Goal: Transaction & Acquisition: Purchase product/service

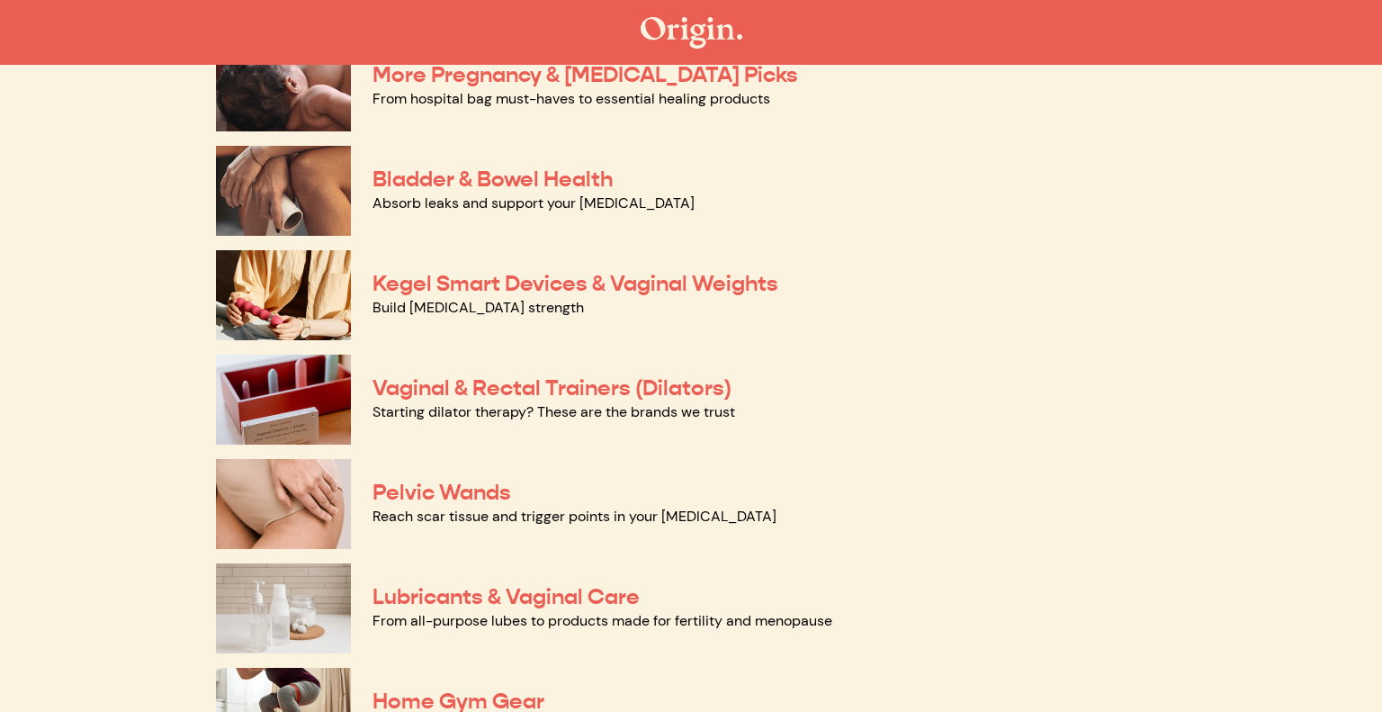
scroll to position [522, 0]
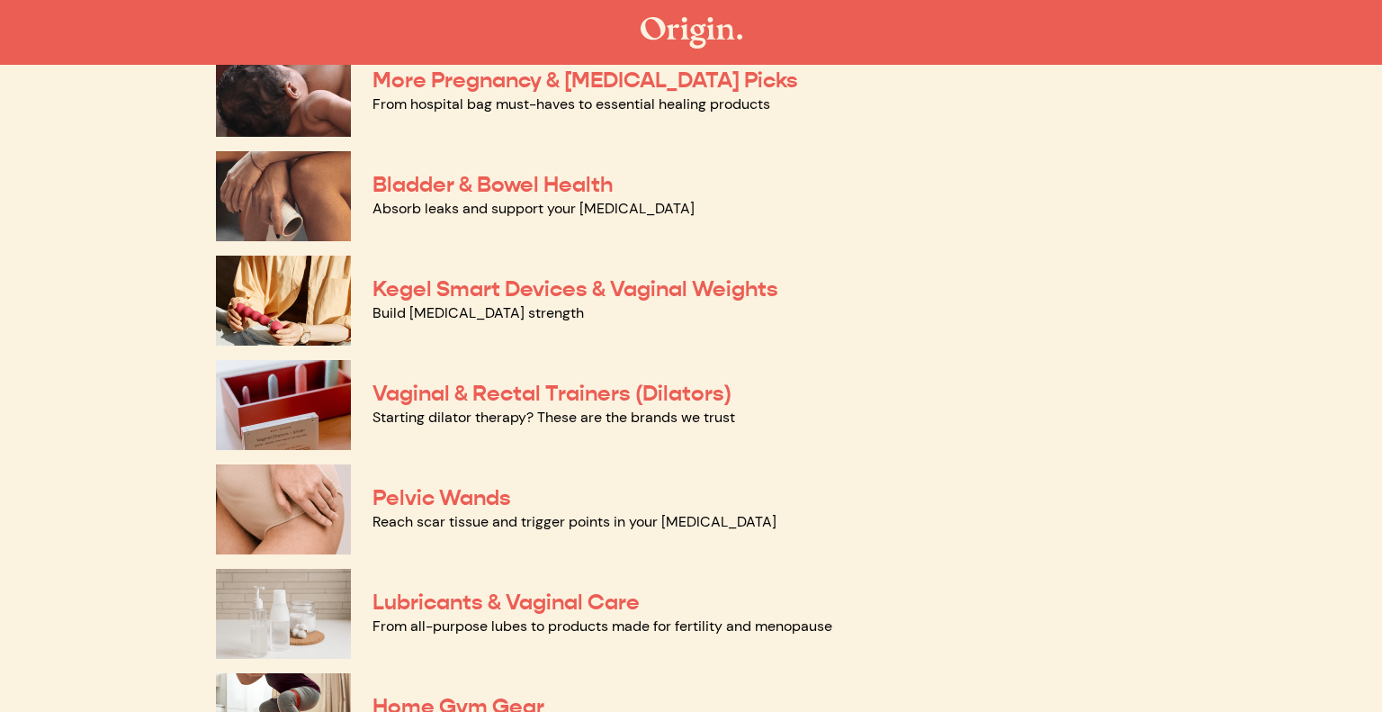
click at [317, 509] on img at bounding box center [283, 509] width 135 height 90
click at [608, 396] on link "Vaginal & Rectal Trainers (Dilators)" at bounding box center [551, 393] width 359 height 27
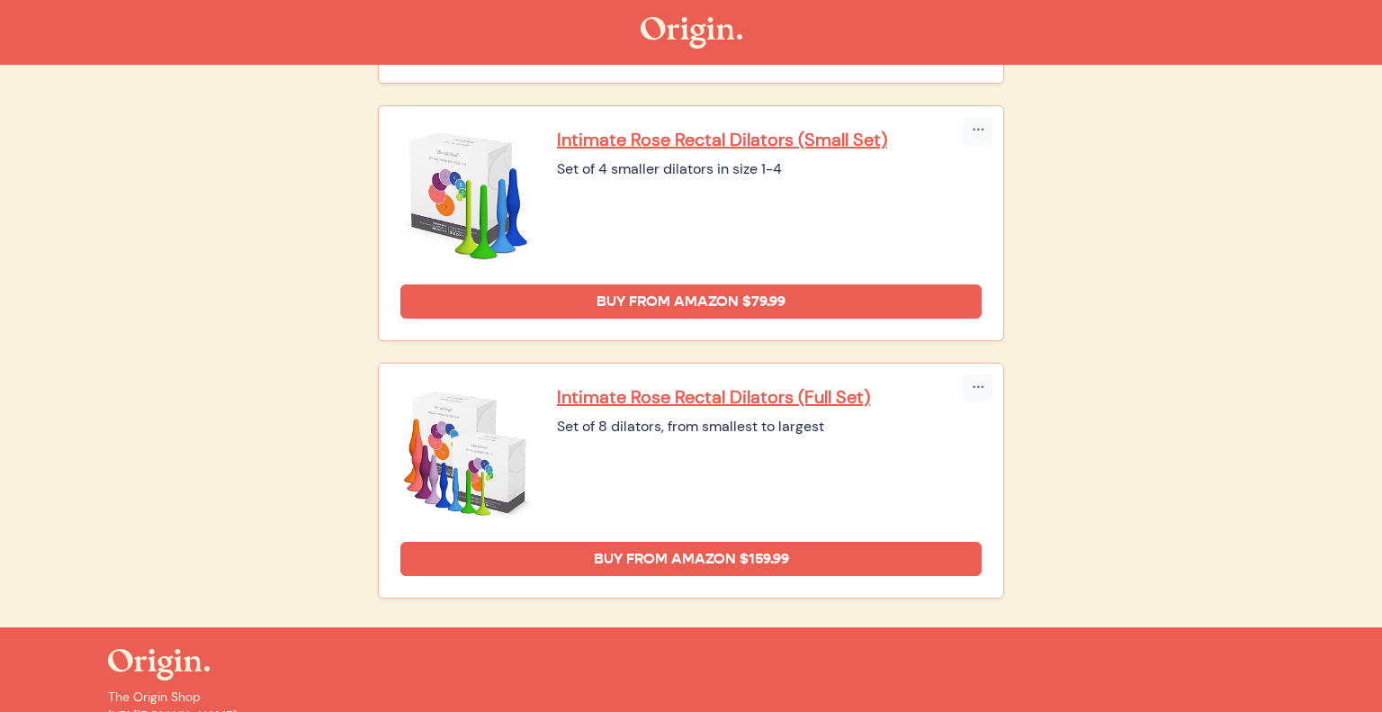
scroll to position [1995, 0]
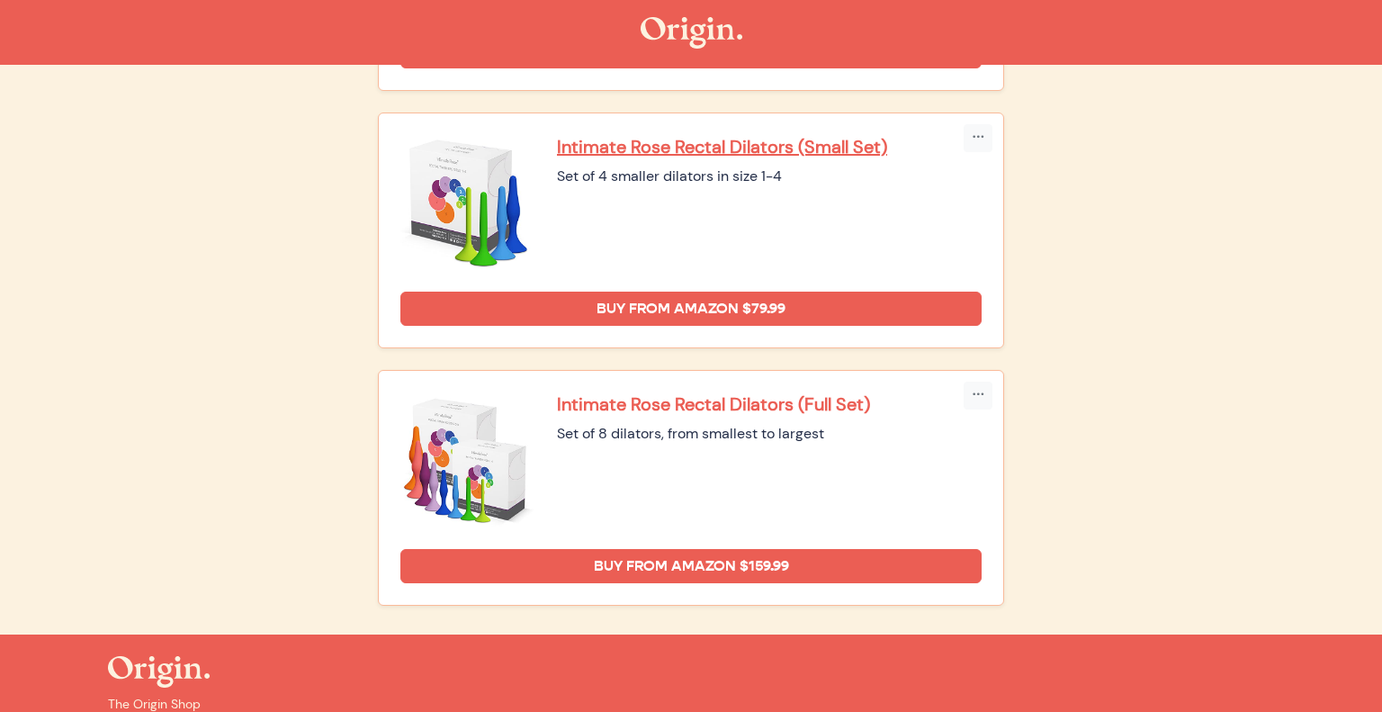
click at [766, 392] on p "Intimate Rose Rectal Dilators (Full Set)" at bounding box center [769, 403] width 425 height 23
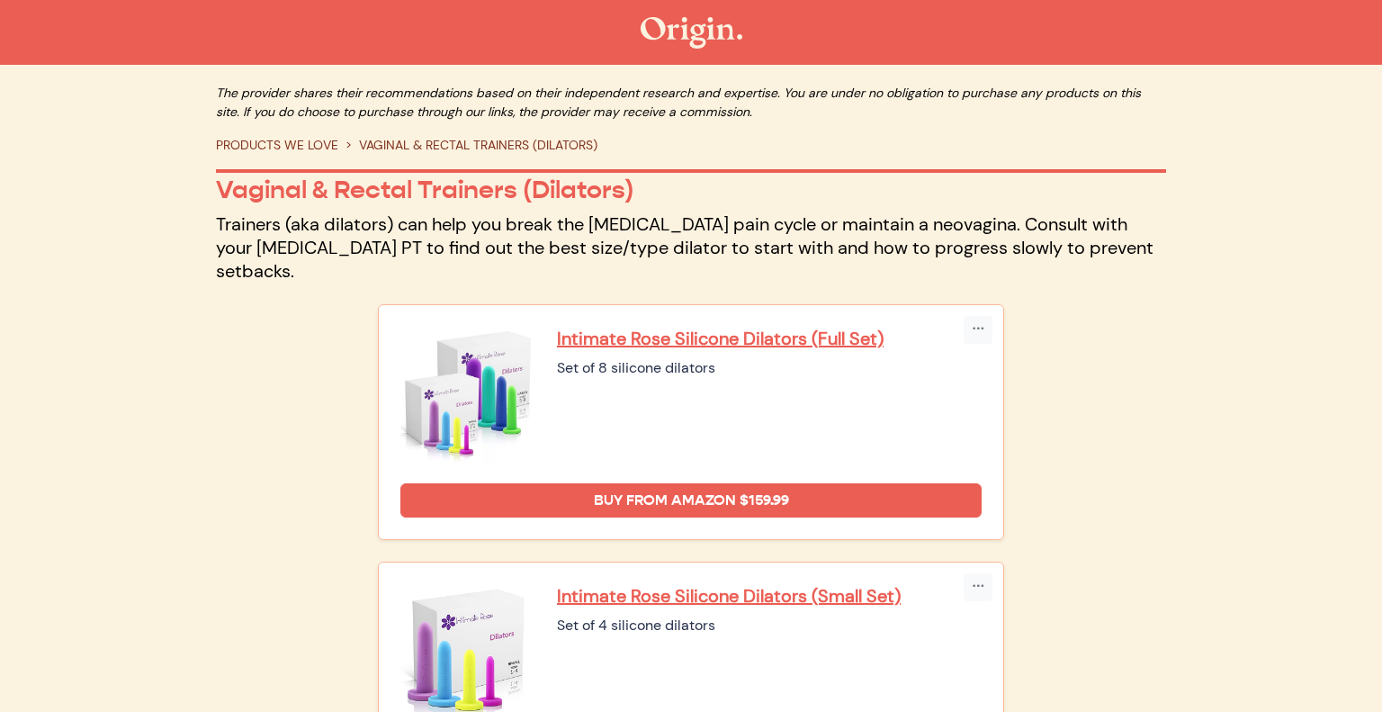
scroll to position [0, 0]
